Goal: Transaction & Acquisition: Download file/media

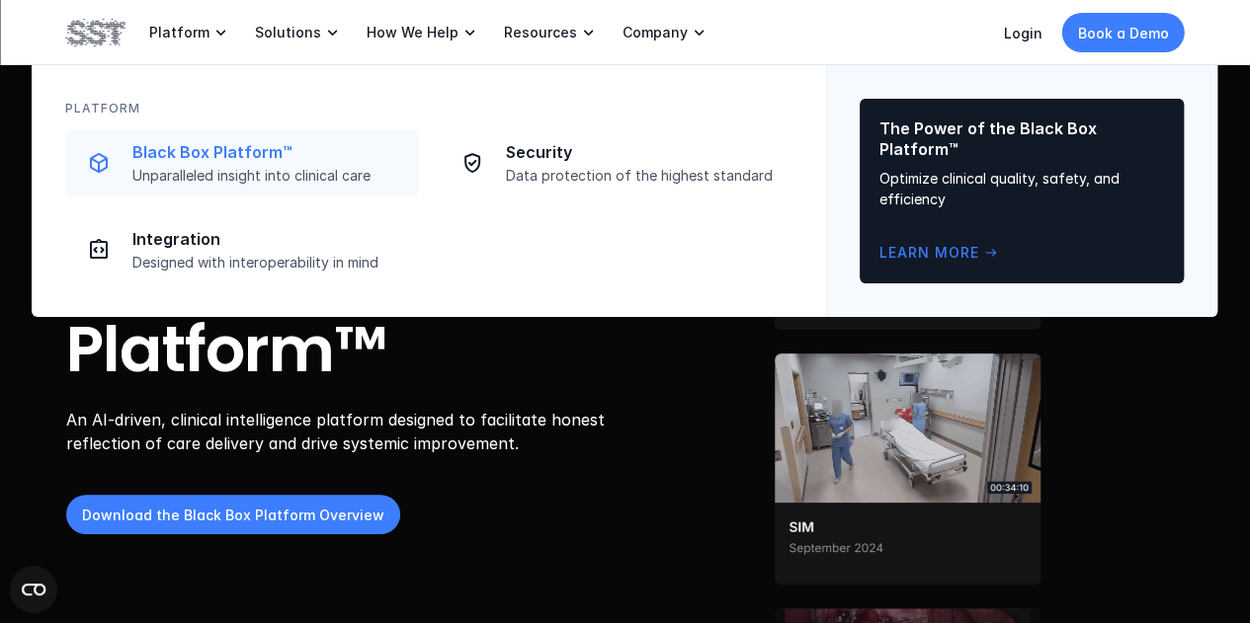
click at [207, 151] on p "Black Box Platform™" at bounding box center [269, 152] width 275 height 21
click at [245, 144] on p "Black Box Platform™" at bounding box center [269, 152] width 275 height 21
click at [223, 143] on p "Black Box Platform™" at bounding box center [269, 152] width 275 height 21
click at [166, 161] on p "Black Box Platform™" at bounding box center [269, 152] width 275 height 21
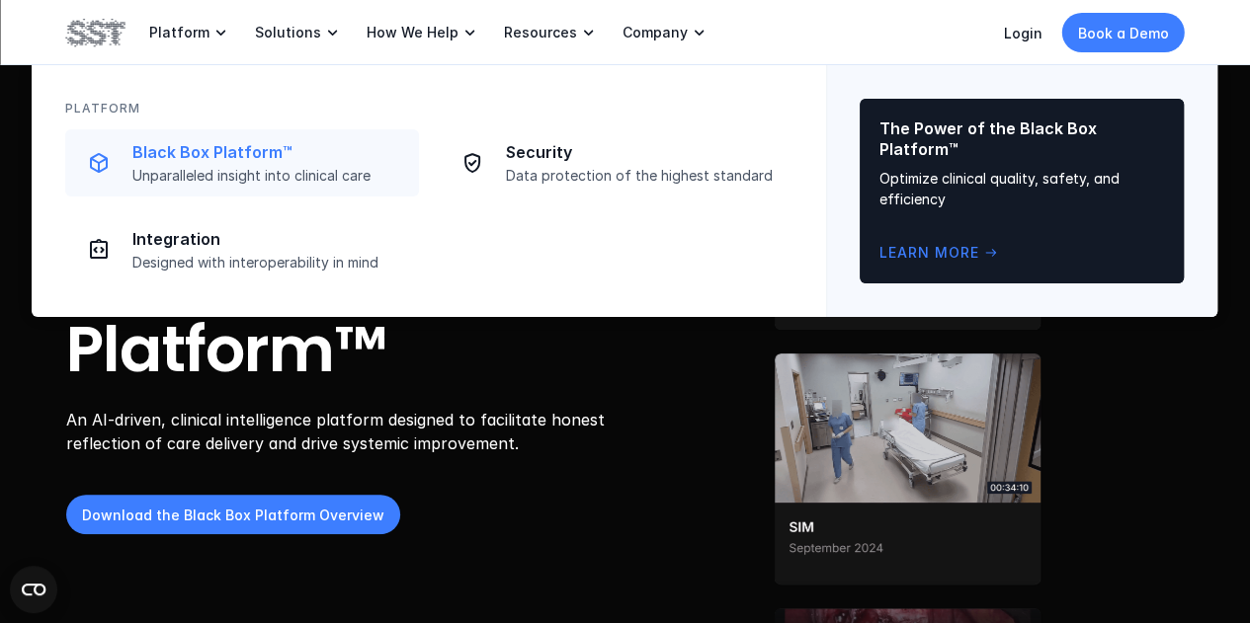
click at [104, 161] on img at bounding box center [99, 163] width 24 height 24
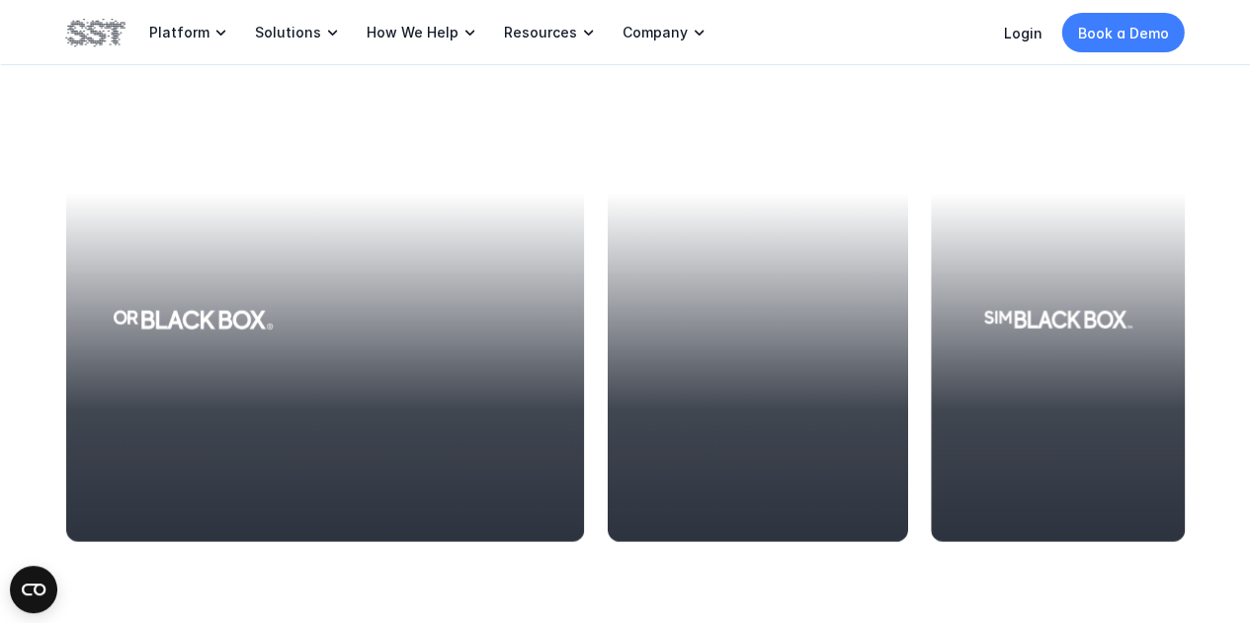
scroll to position [2212, 0]
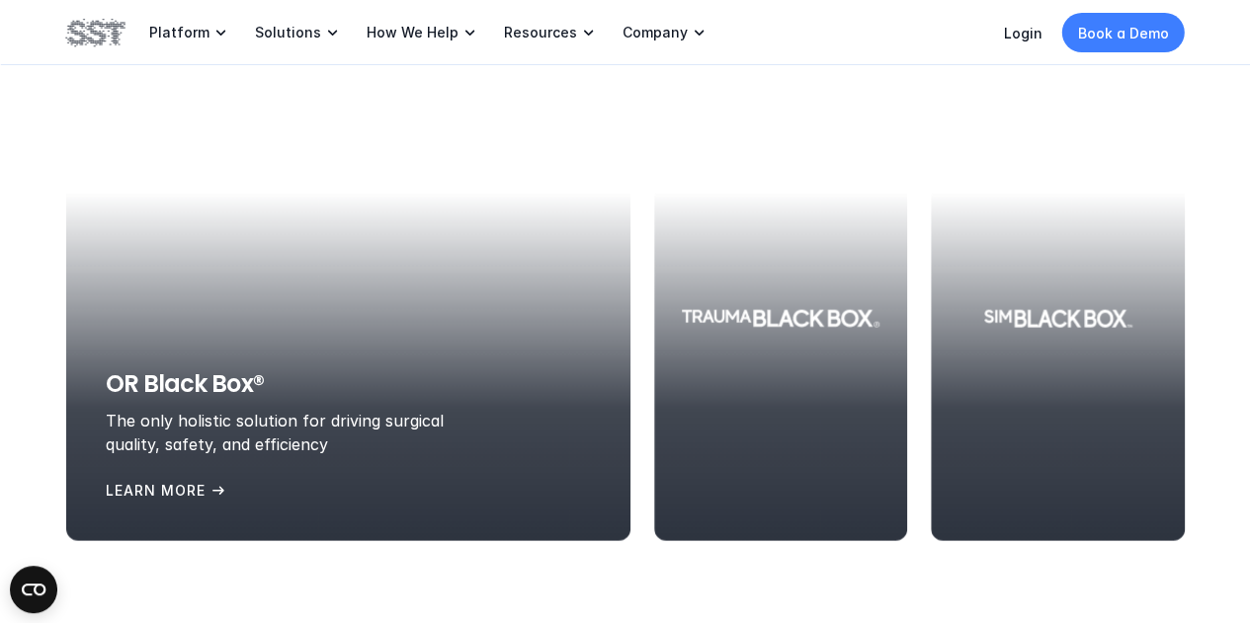
click at [190, 486] on p "Learn More" at bounding box center [156, 490] width 100 height 22
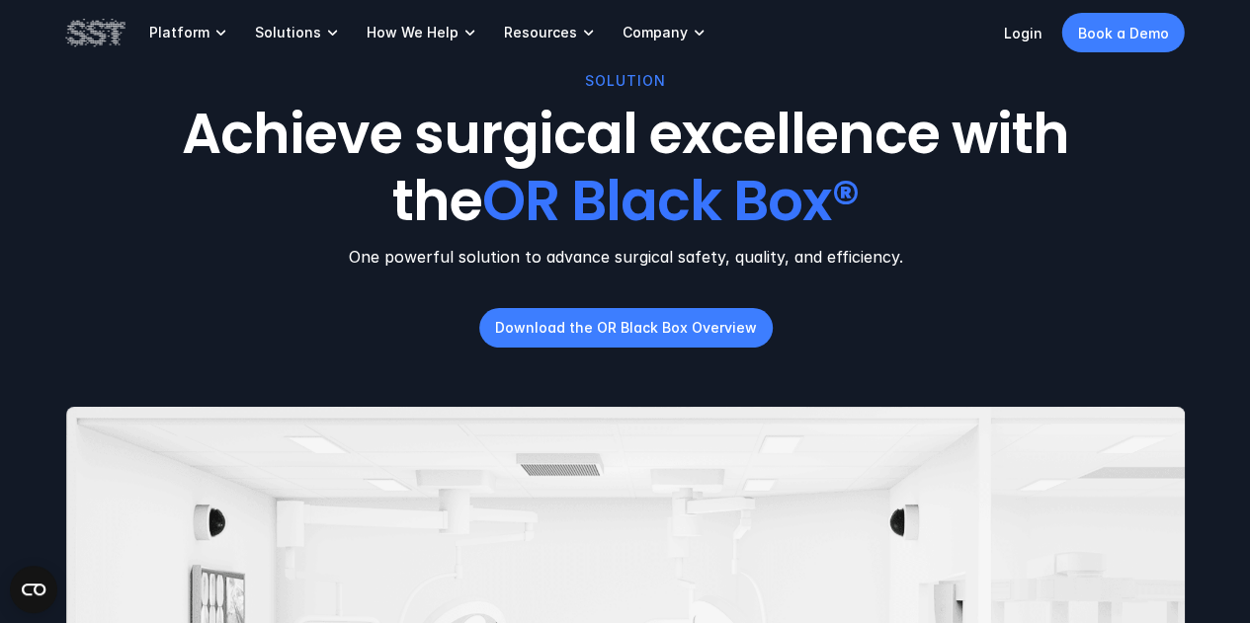
scroll to position [36, 0]
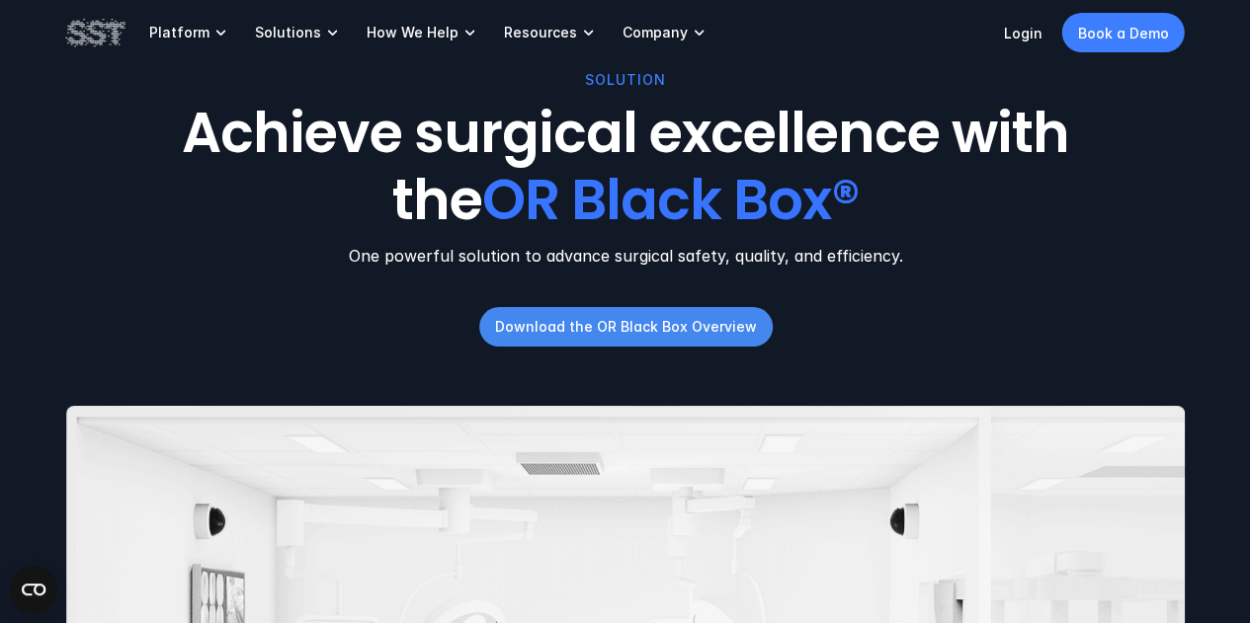
click at [555, 324] on p "Download the OR Black Box Overview" at bounding box center [625, 326] width 262 height 21
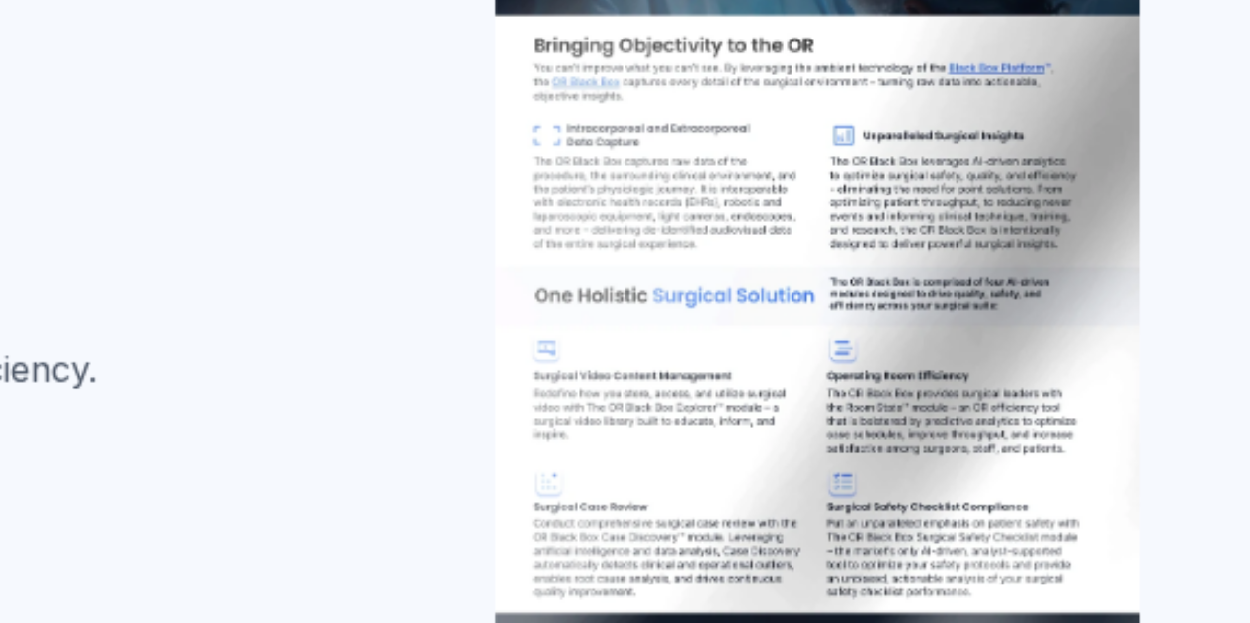
click at [1126, 305] on div at bounding box center [948, 309] width 469 height 381
